Goal: Find specific page/section: Find specific page/section

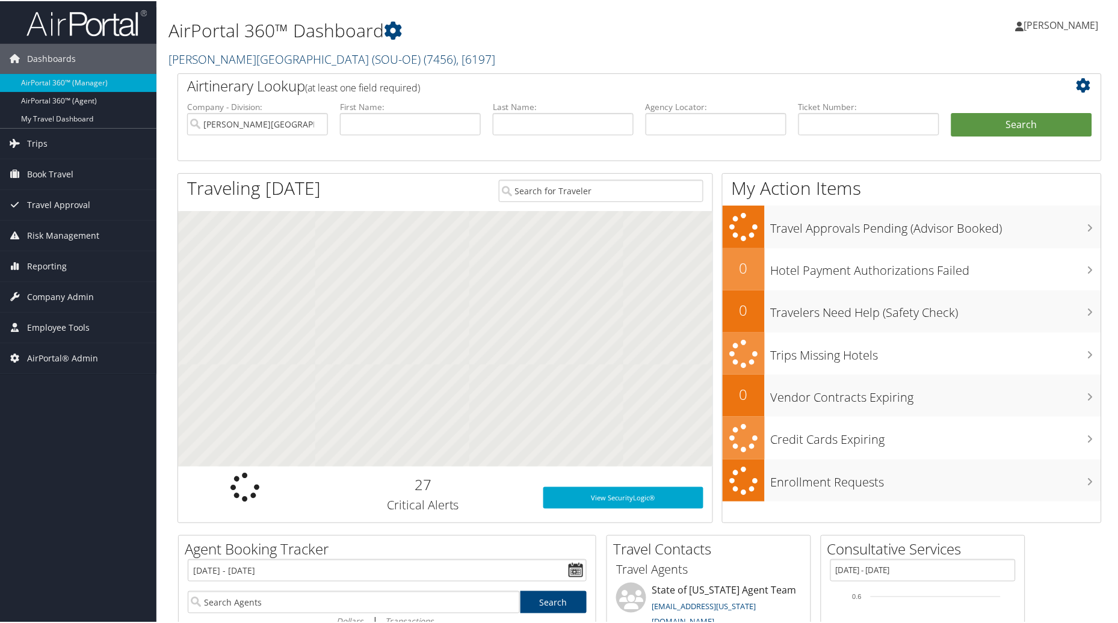
click at [424, 56] on span "( 7456 )" at bounding box center [440, 58] width 32 height 16
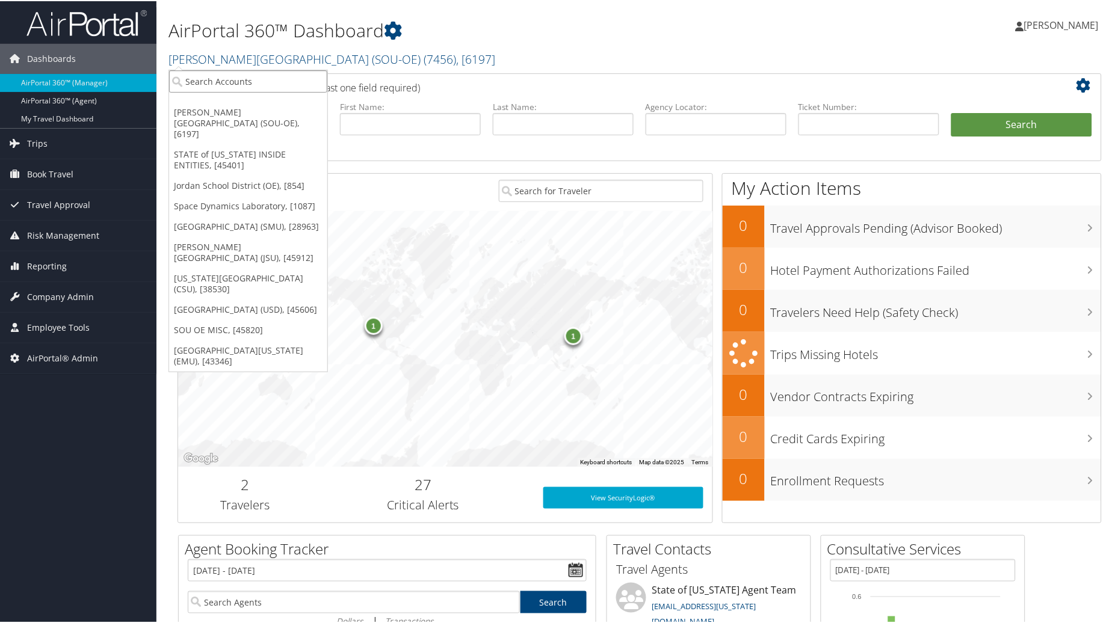
click at [291, 75] on input "search" at bounding box center [248, 80] width 158 height 22
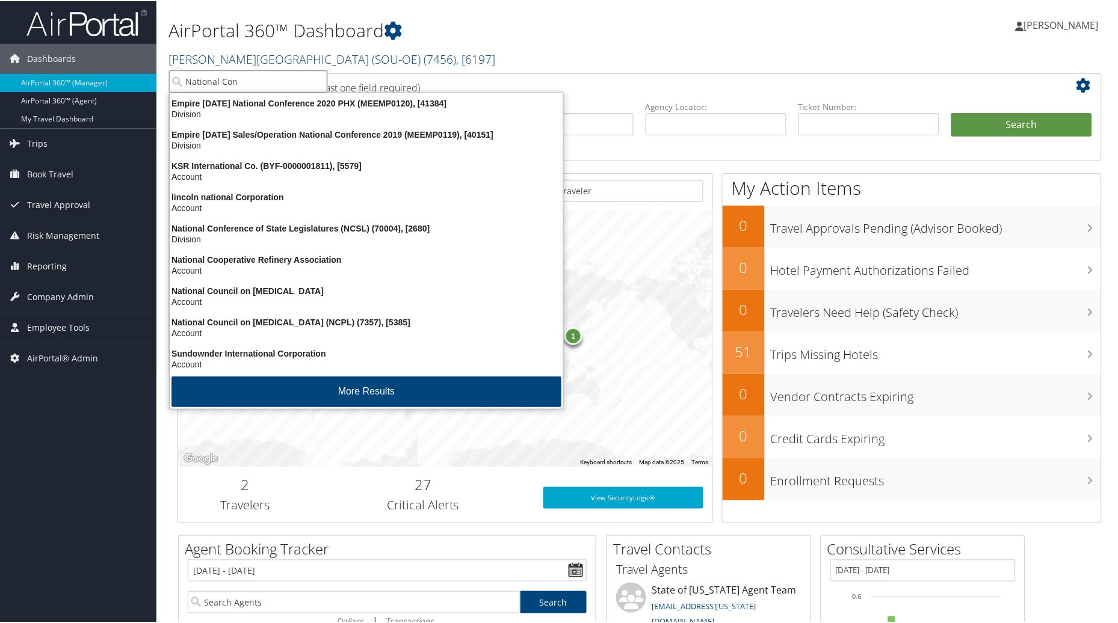
type input "National Conf"
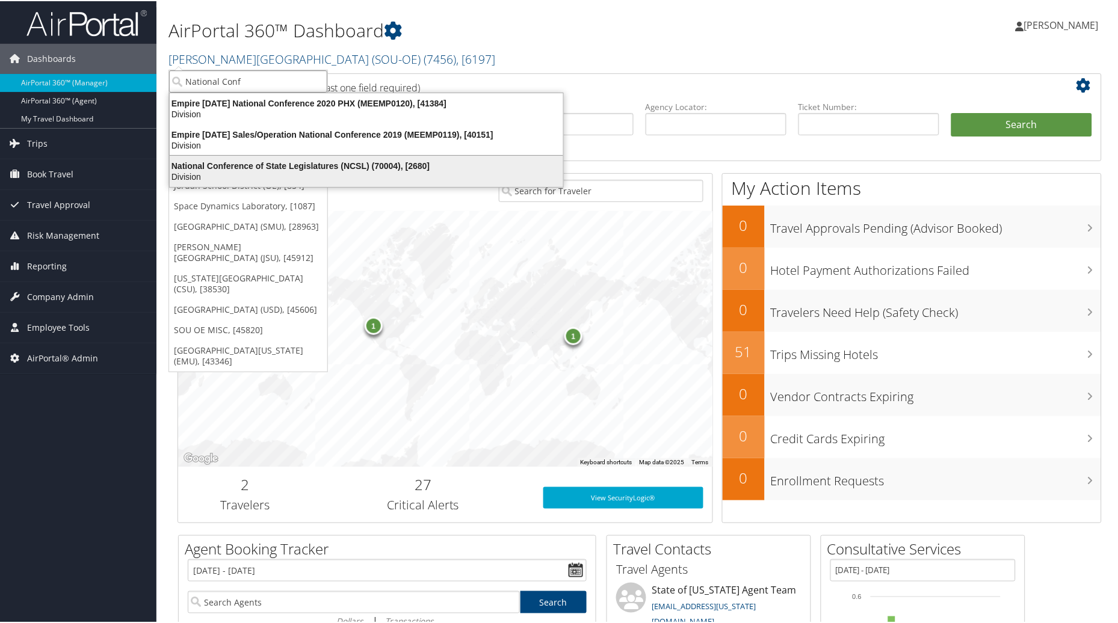
click at [290, 176] on div "Division" at bounding box center [366, 175] width 408 height 11
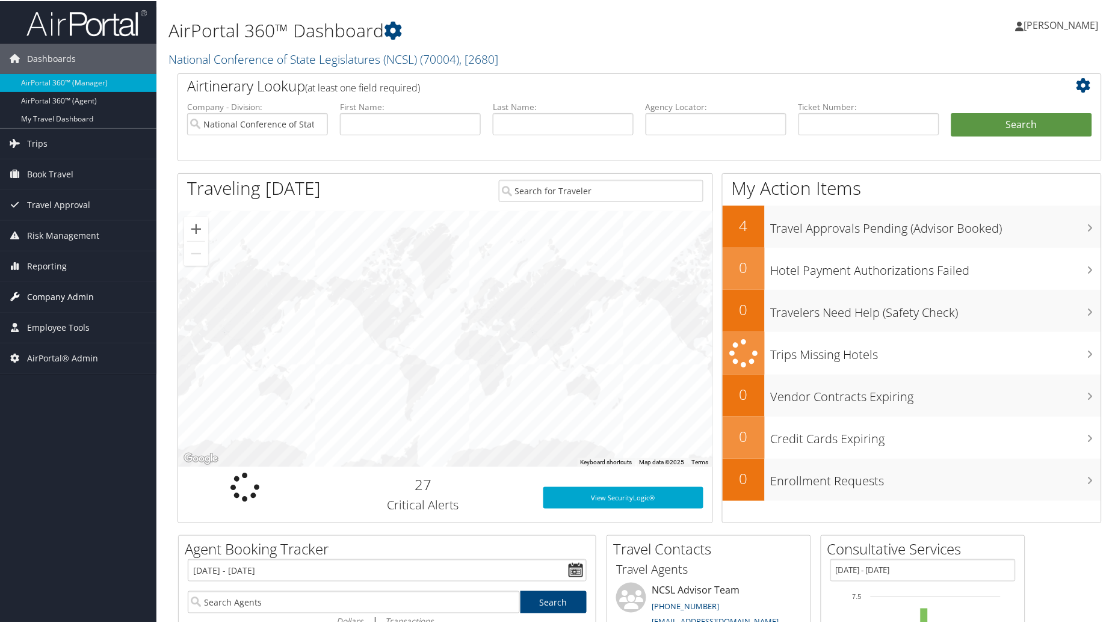
click at [69, 295] on span "Company Admin" at bounding box center [60, 296] width 67 height 30
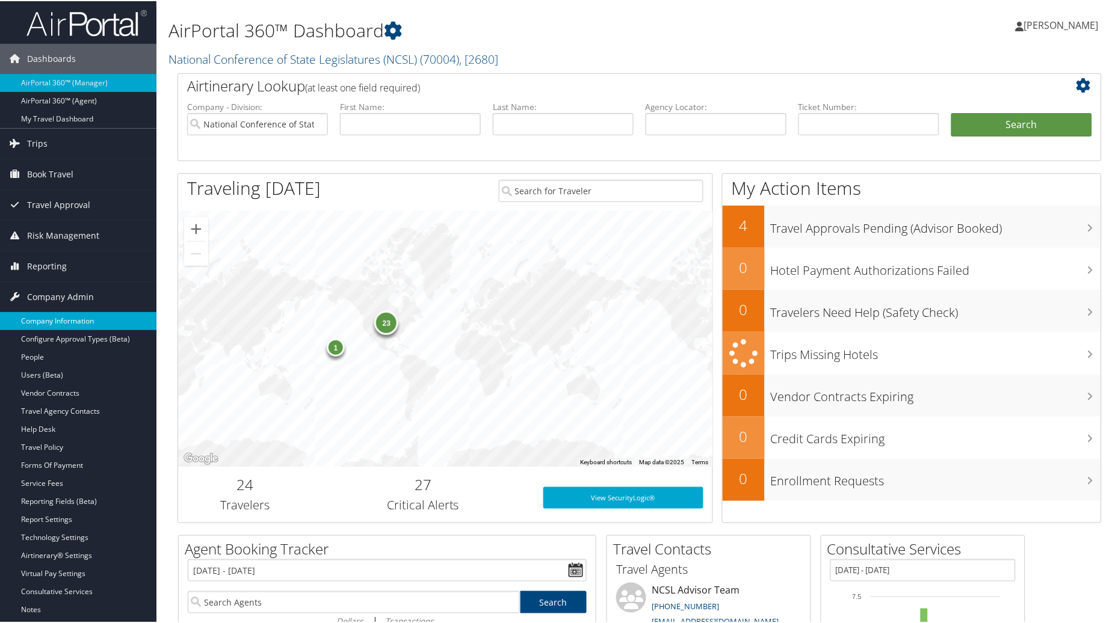
click at [56, 321] on link "Company Information" at bounding box center [78, 320] width 156 height 18
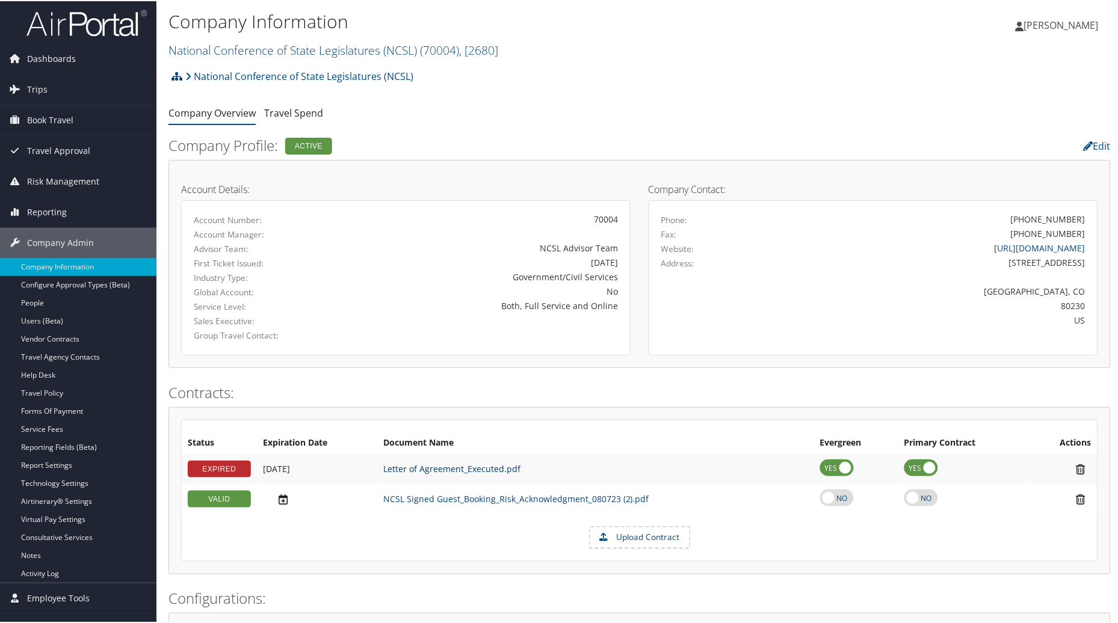
click at [450, 467] on link "Letter of Agreement_Executed.pdf" at bounding box center [451, 467] width 137 height 11
